Goal: Contribute content

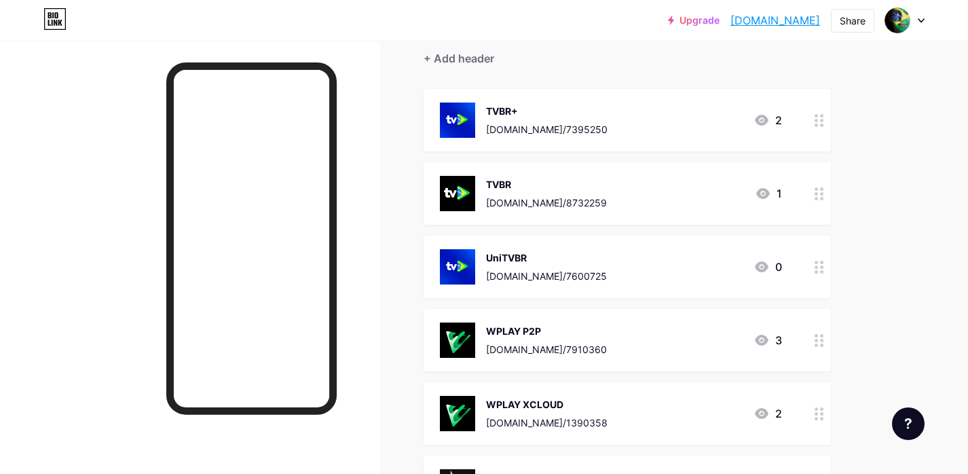
scroll to position [138, 0]
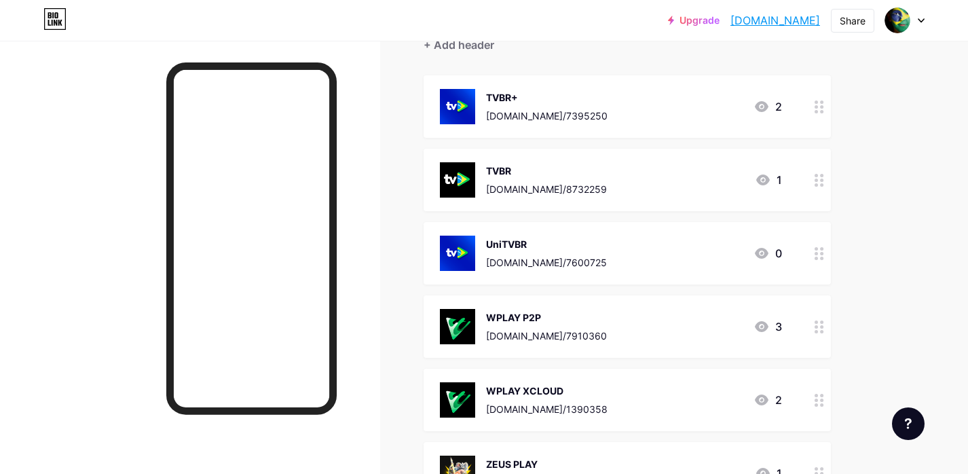
click at [662, 254] on div "UniTVBR [DOMAIN_NAME]/7600725 0" at bounding box center [611, 252] width 342 height 35
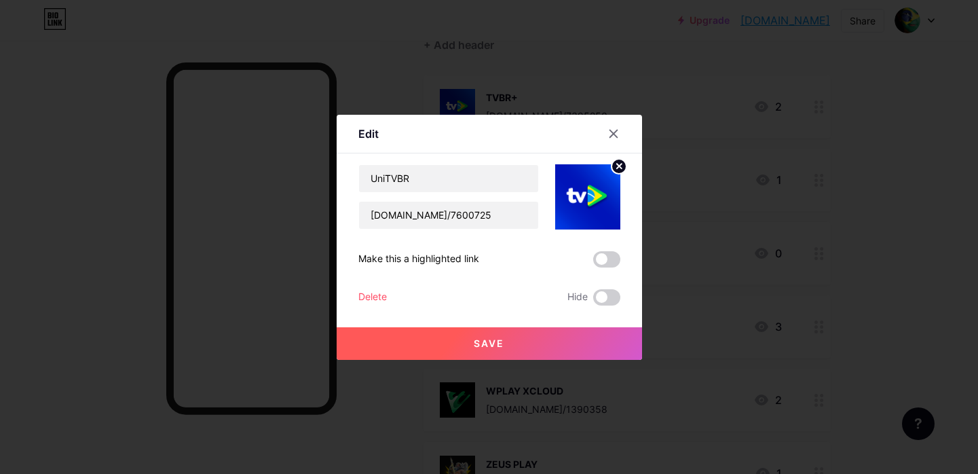
click at [596, 208] on img at bounding box center [587, 196] width 65 height 65
click at [621, 159] on icon at bounding box center [619, 166] width 16 height 16
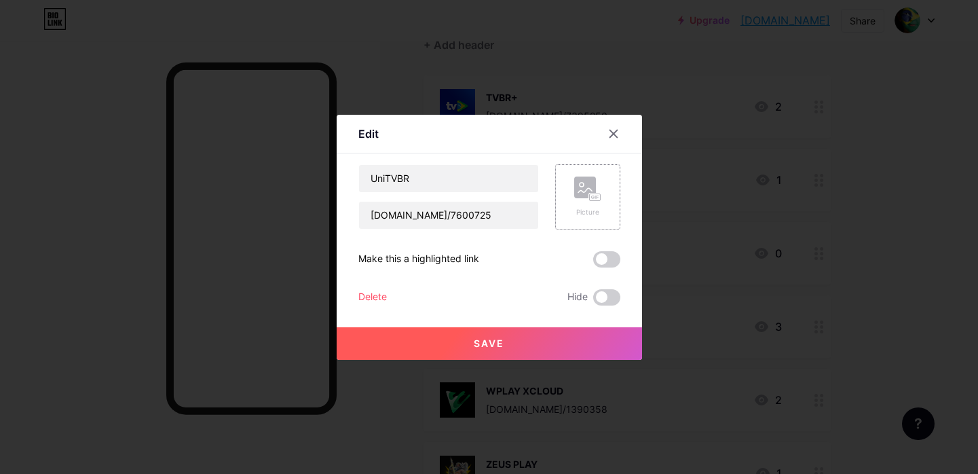
click at [579, 195] on rect at bounding box center [585, 187] width 22 height 22
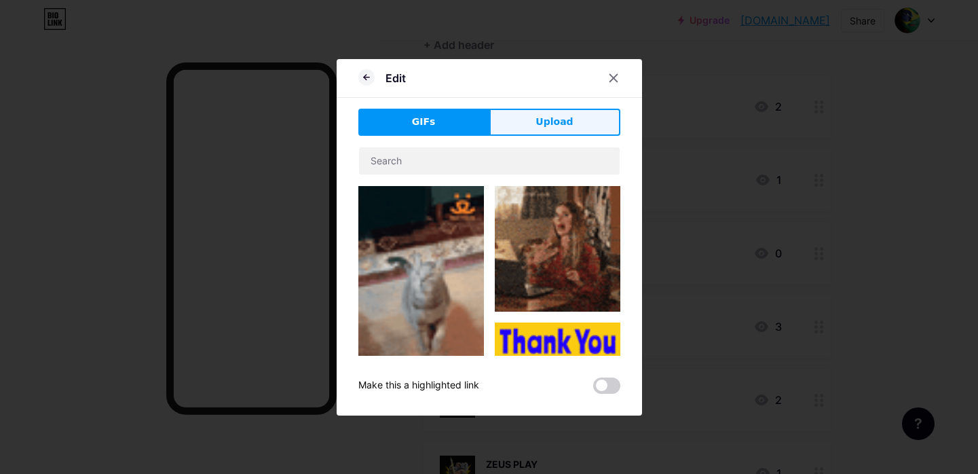
click at [563, 115] on span "Upload" at bounding box center [553, 122] width 37 height 14
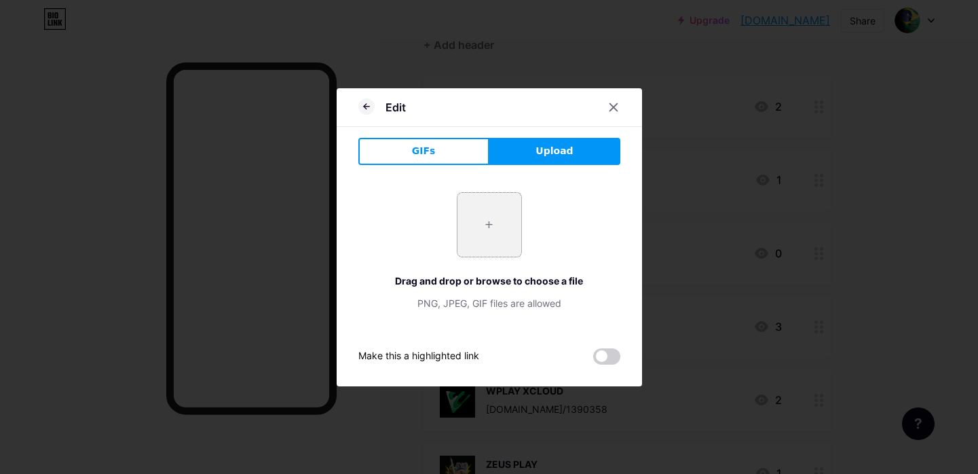
click at [490, 246] on input "file" at bounding box center [489, 225] width 64 height 64
type input "C:\fakepath\tvbrred.png"
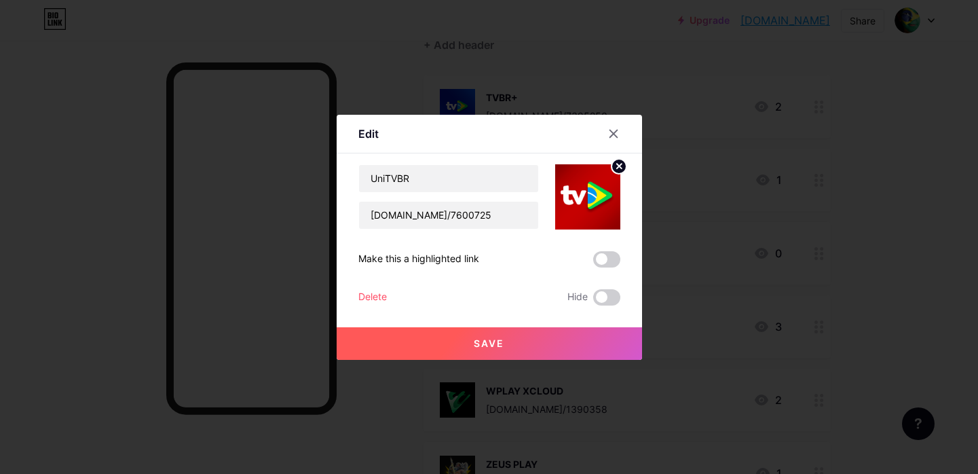
click at [532, 341] on button "Save" at bounding box center [489, 343] width 305 height 33
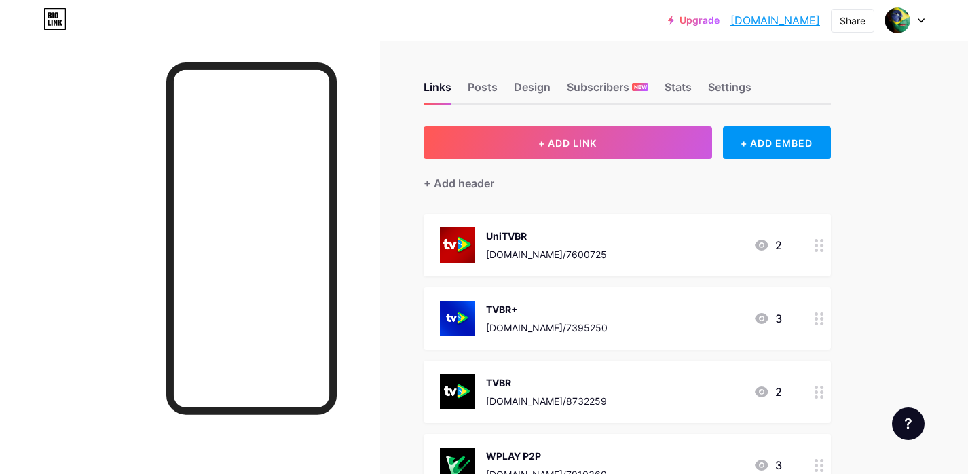
click at [786, 20] on link "[DOMAIN_NAME]" at bounding box center [775, 20] width 90 height 16
